Goal: Navigation & Orientation: Find specific page/section

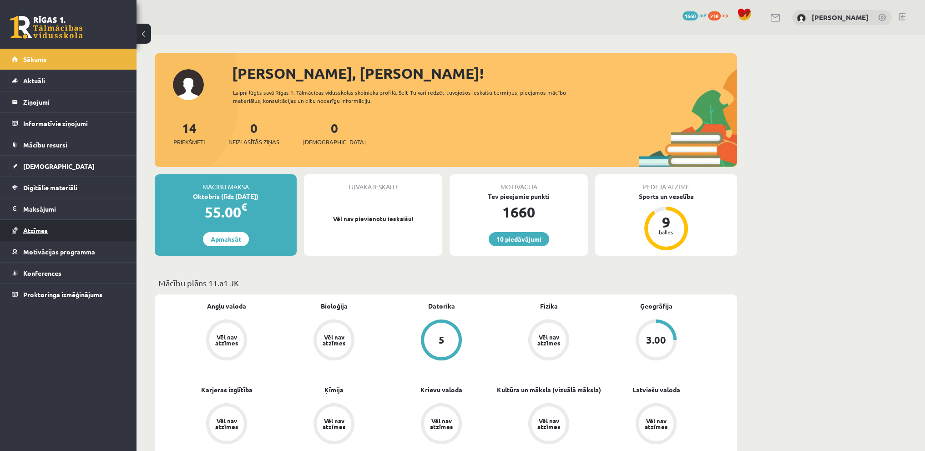
click at [71, 228] on link "Atzīmes" at bounding box center [68, 230] width 113 height 21
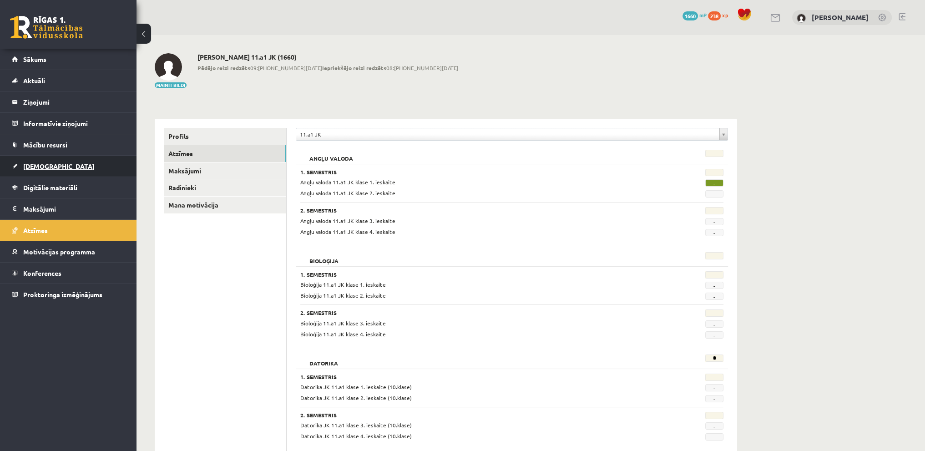
click at [107, 158] on link "[DEMOGRAPHIC_DATA]" at bounding box center [68, 166] width 113 height 21
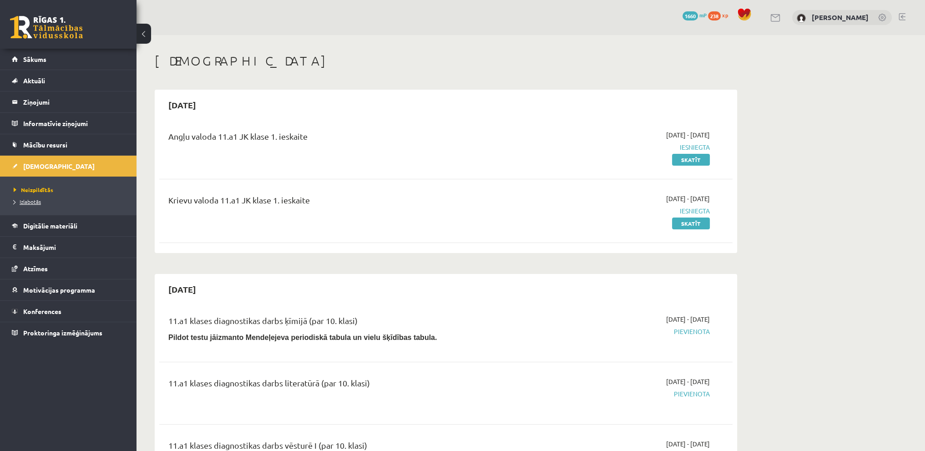
click at [30, 200] on span "Izlabotās" at bounding box center [27, 201] width 27 height 7
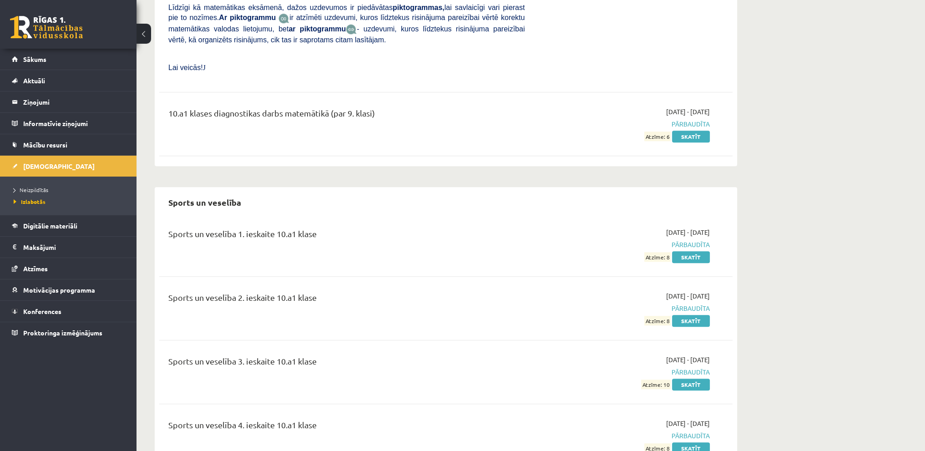
scroll to position [5724, 0]
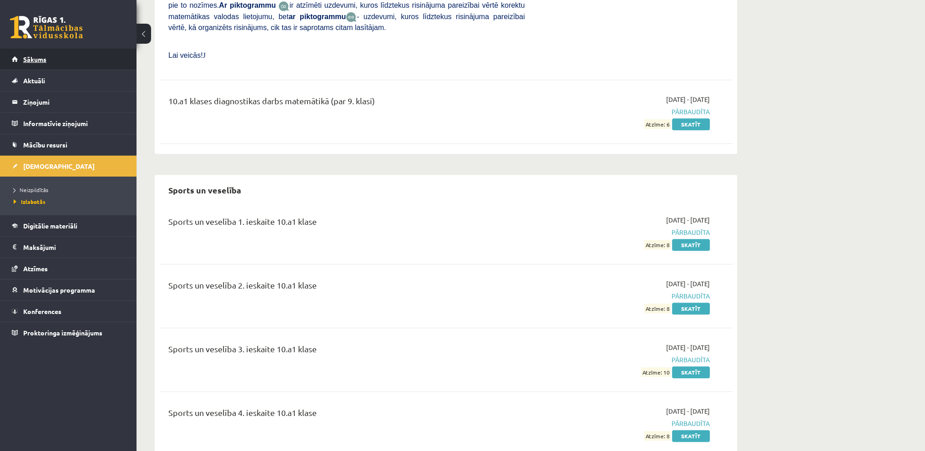
click at [55, 58] on link "Sākums" at bounding box center [68, 59] width 113 height 21
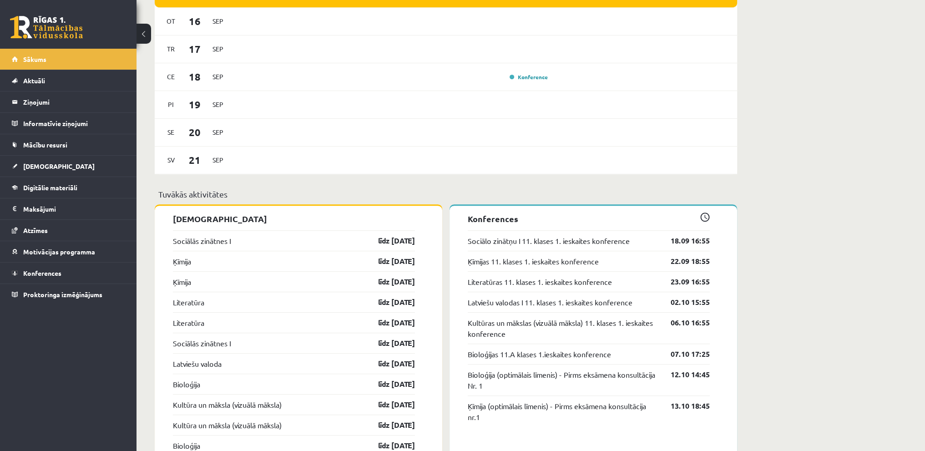
scroll to position [637, 0]
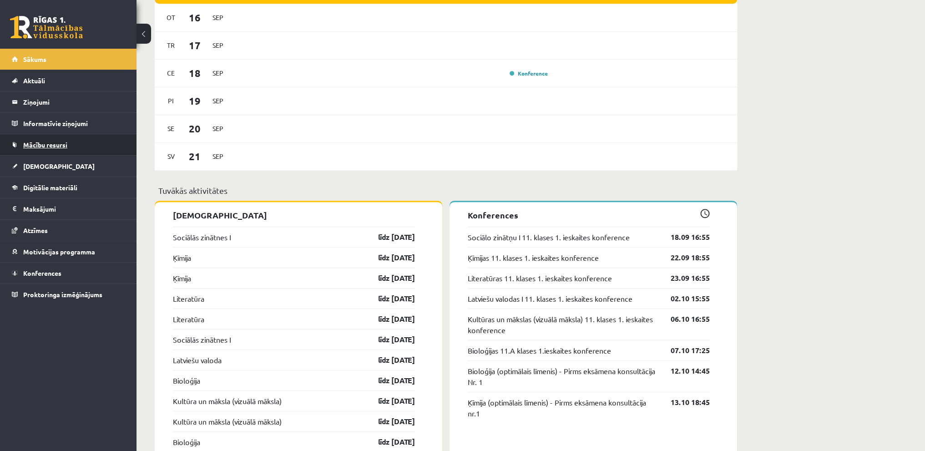
click at [54, 150] on link "Mācību resursi" at bounding box center [68, 144] width 113 height 21
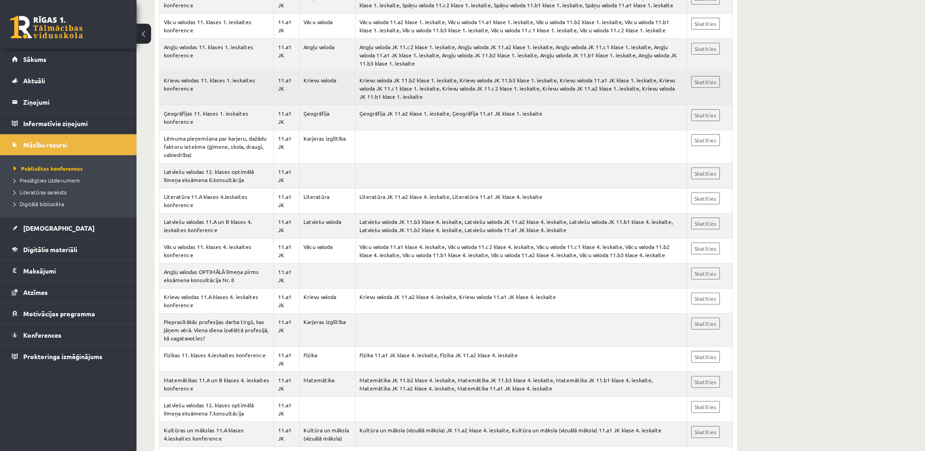
scroll to position [228, 0]
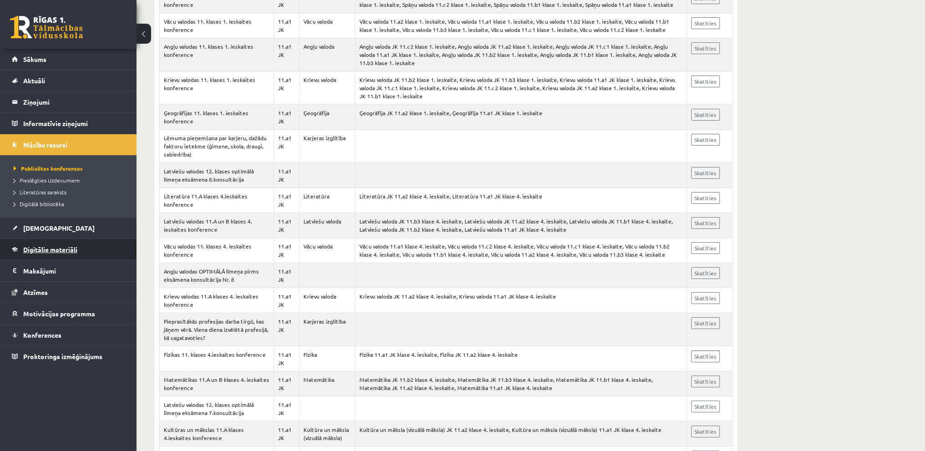
click at [59, 253] on link "Digitālie materiāli" at bounding box center [68, 249] width 113 height 21
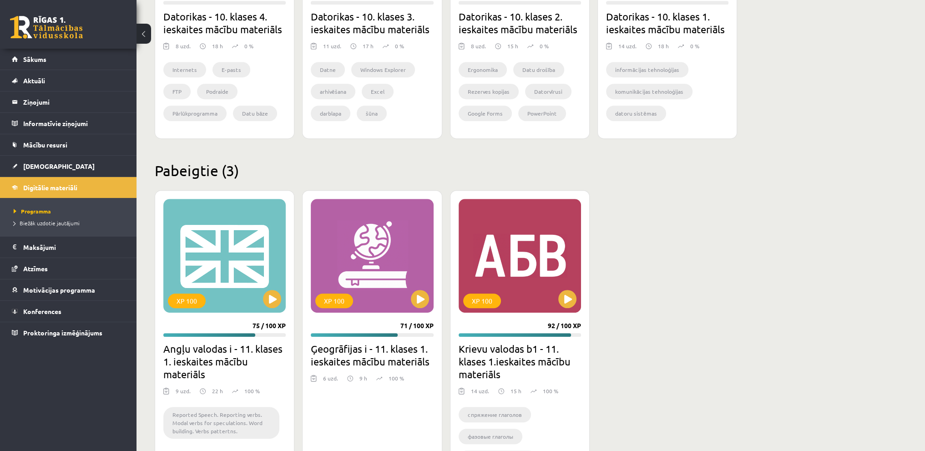
scroll to position [733, 0]
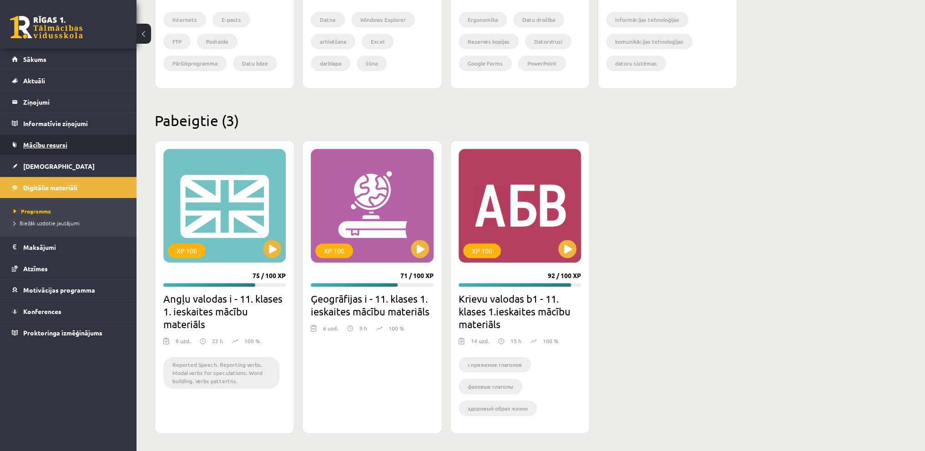
click at [38, 139] on link "Mācību resursi" at bounding box center [68, 144] width 113 height 21
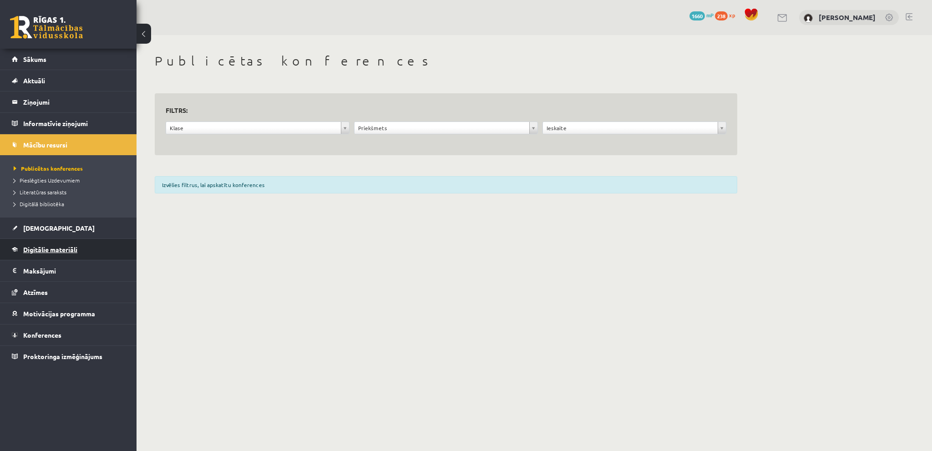
click at [50, 251] on span "Digitālie materiāli" at bounding box center [50, 249] width 54 height 8
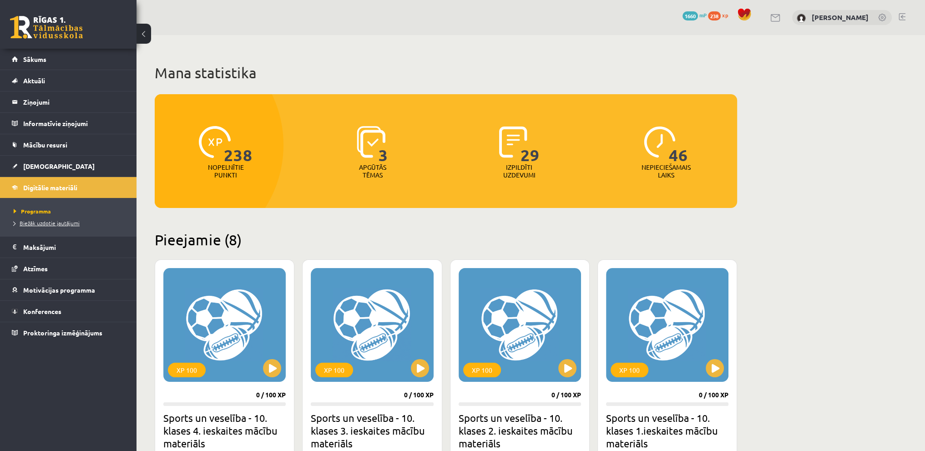
click at [54, 223] on span "Biežāk uzdotie jautājumi" at bounding box center [47, 222] width 66 height 7
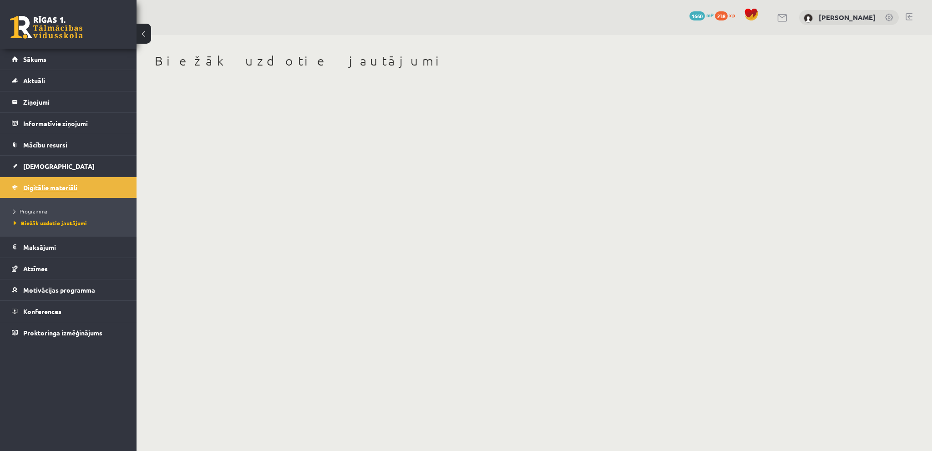
click at [51, 184] on span "Digitālie materiāli" at bounding box center [50, 187] width 54 height 8
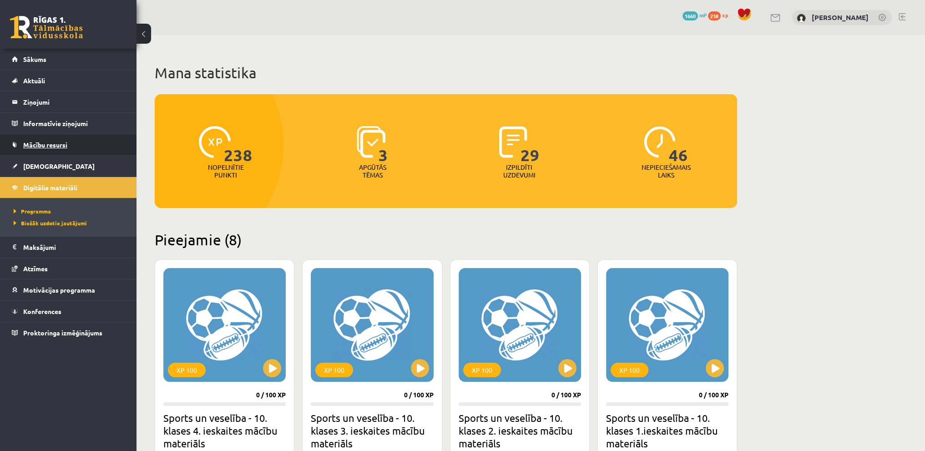
click at [71, 142] on link "Mācību resursi" at bounding box center [68, 144] width 113 height 21
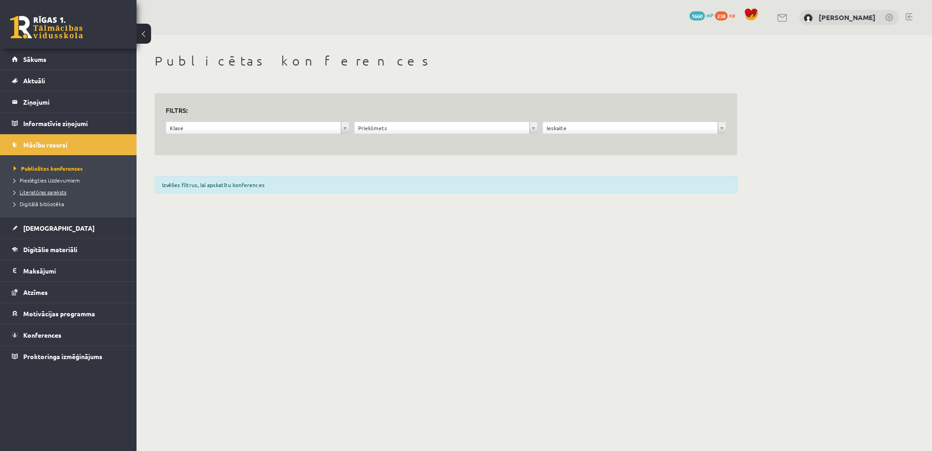
click at [35, 193] on span "Literatūras saraksts" at bounding box center [40, 191] width 53 height 7
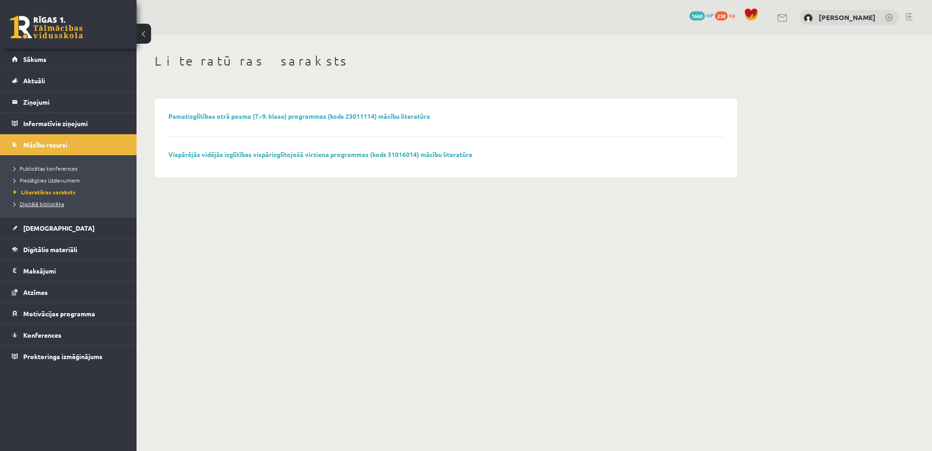
click at [35, 202] on span "Digitālā bibliotēka" at bounding box center [39, 203] width 51 height 7
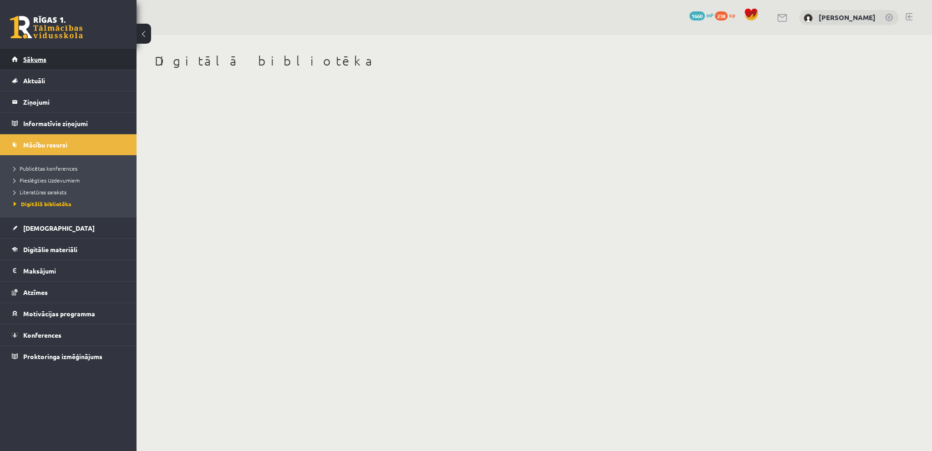
click at [62, 57] on link "Sākums" at bounding box center [68, 59] width 113 height 21
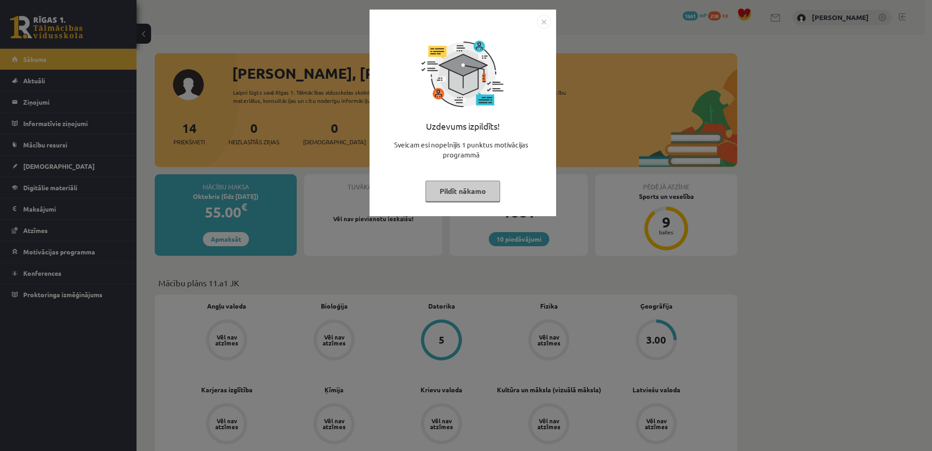
click at [543, 23] on img "Close" at bounding box center [544, 22] width 14 height 14
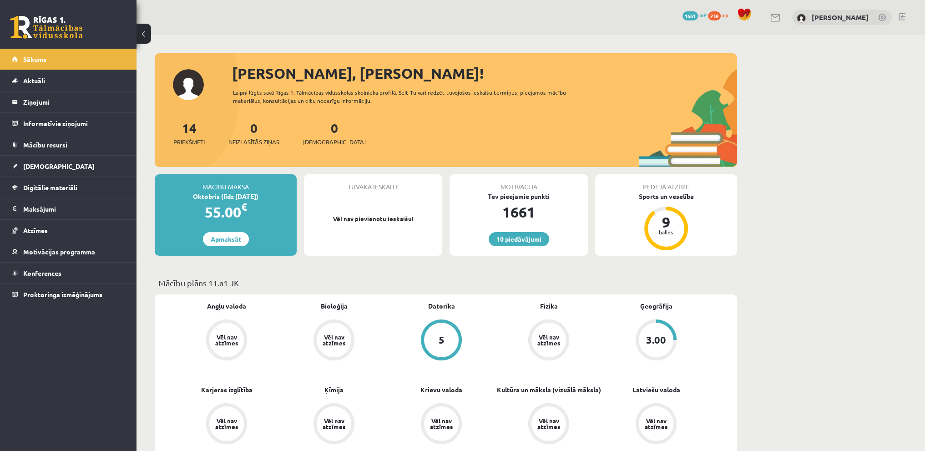
click at [901, 14] on link at bounding box center [902, 16] width 7 height 7
